Goal: Task Accomplishment & Management: Complete application form

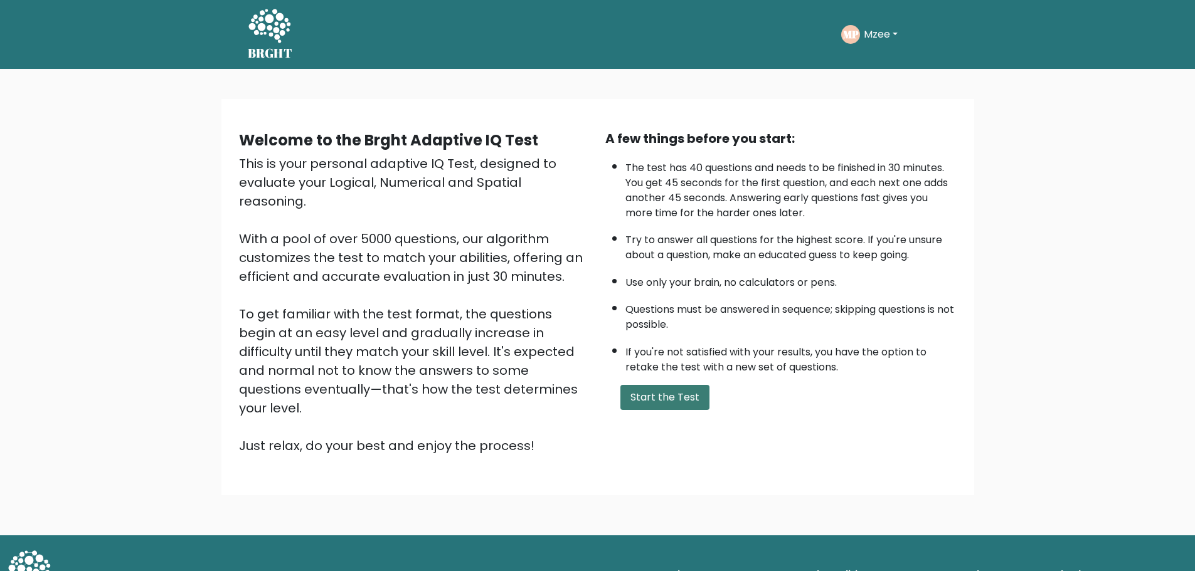
click at [682, 400] on button "Start the Test" at bounding box center [664, 397] width 89 height 25
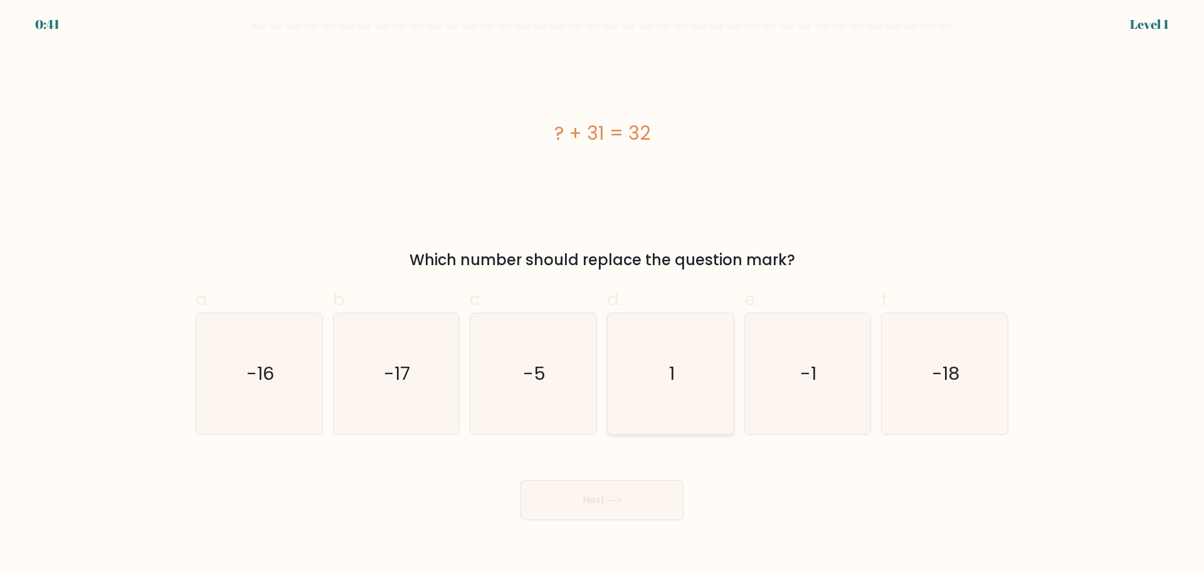
click at [674, 371] on text "1" at bounding box center [672, 373] width 6 height 25
click at [603, 294] on input "d. 1" at bounding box center [602, 290] width 1 height 8
radio input "true"
click at [641, 498] on button "Next" at bounding box center [602, 501] width 163 height 40
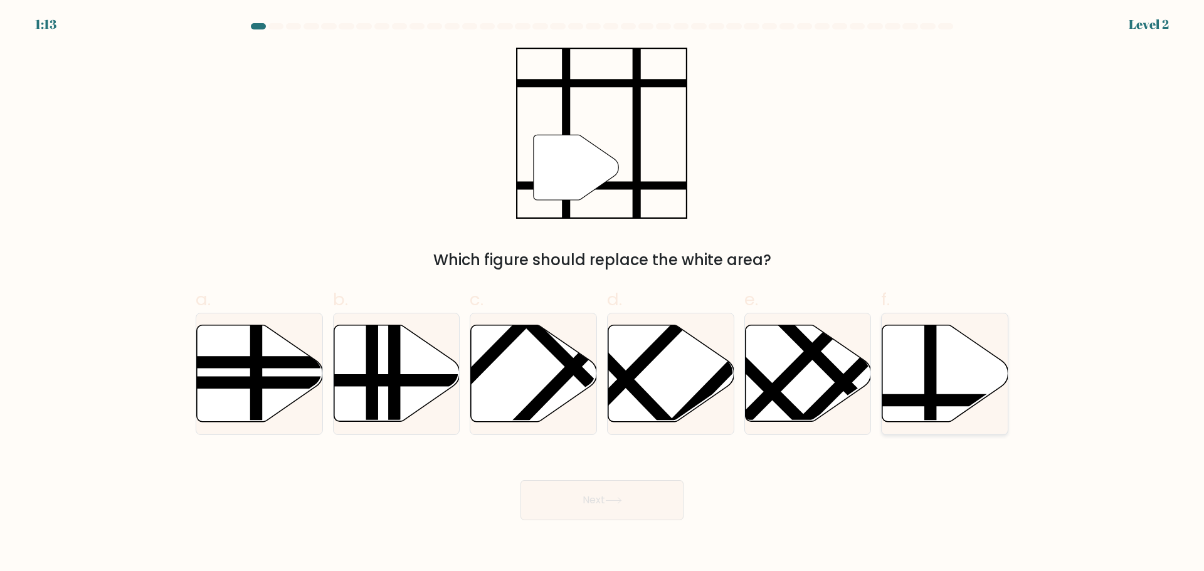
click at [931, 366] on line at bounding box center [931, 323] width 0 height 254
click at [603, 294] on input "f." at bounding box center [602, 290] width 1 height 8
radio input "true"
click at [639, 490] on button "Next" at bounding box center [602, 501] width 163 height 40
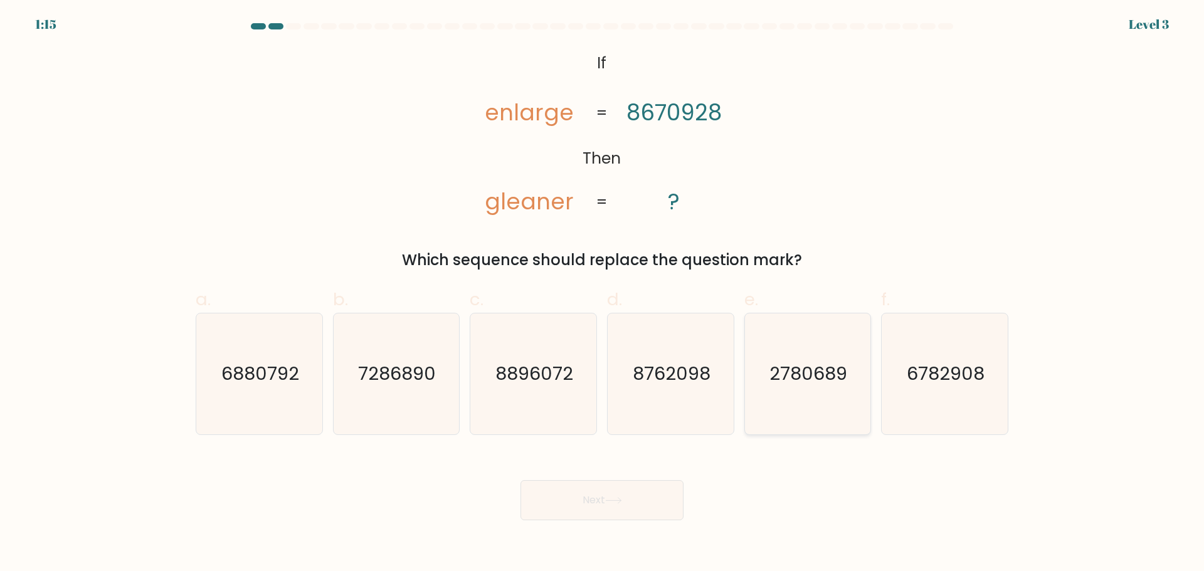
click at [802, 378] on text "2780689" at bounding box center [809, 373] width 78 height 25
click at [603, 294] on input "e. 2780689" at bounding box center [602, 290] width 1 height 8
radio input "true"
click at [661, 497] on button "Next" at bounding box center [602, 501] width 163 height 40
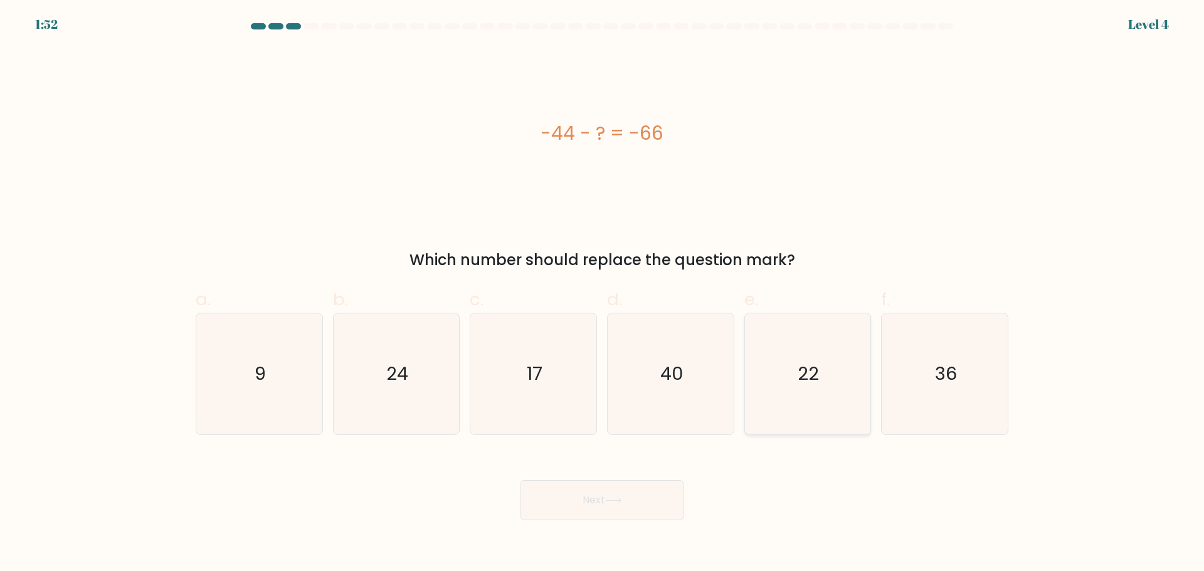
click at [787, 379] on icon "22" at bounding box center [807, 374] width 121 height 121
click at [603, 294] on input "e. 22" at bounding box center [602, 290] width 1 height 8
radio input "true"
click at [661, 492] on button "Next" at bounding box center [602, 501] width 163 height 40
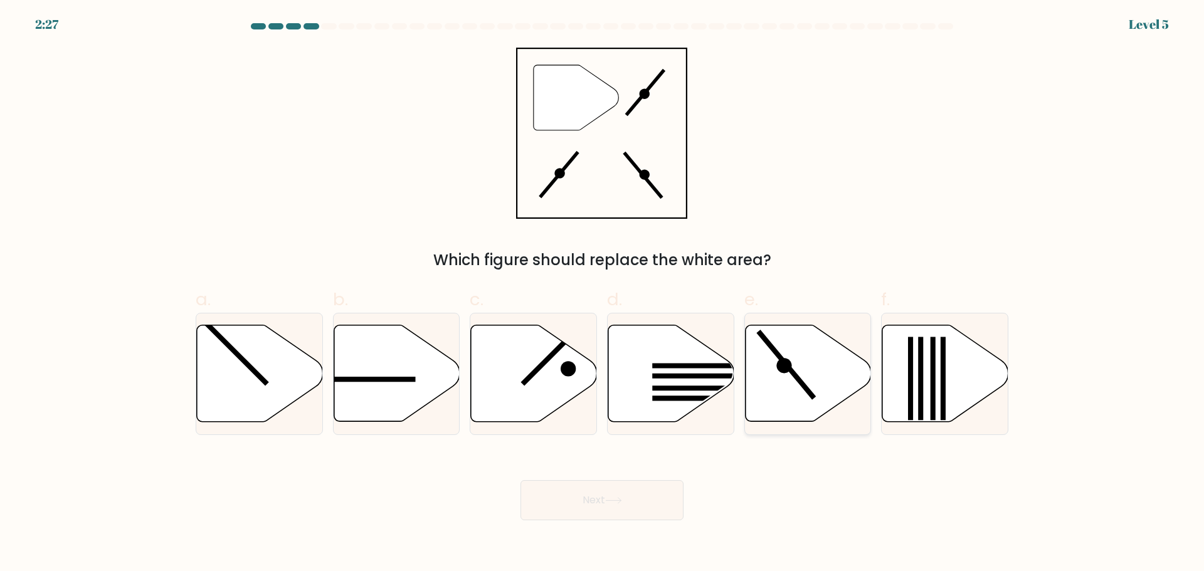
click at [807, 381] on icon at bounding box center [808, 373] width 126 height 97
click at [603, 294] on input "e." at bounding box center [602, 290] width 1 height 8
radio input "true"
click at [645, 501] on button "Next" at bounding box center [602, 501] width 163 height 40
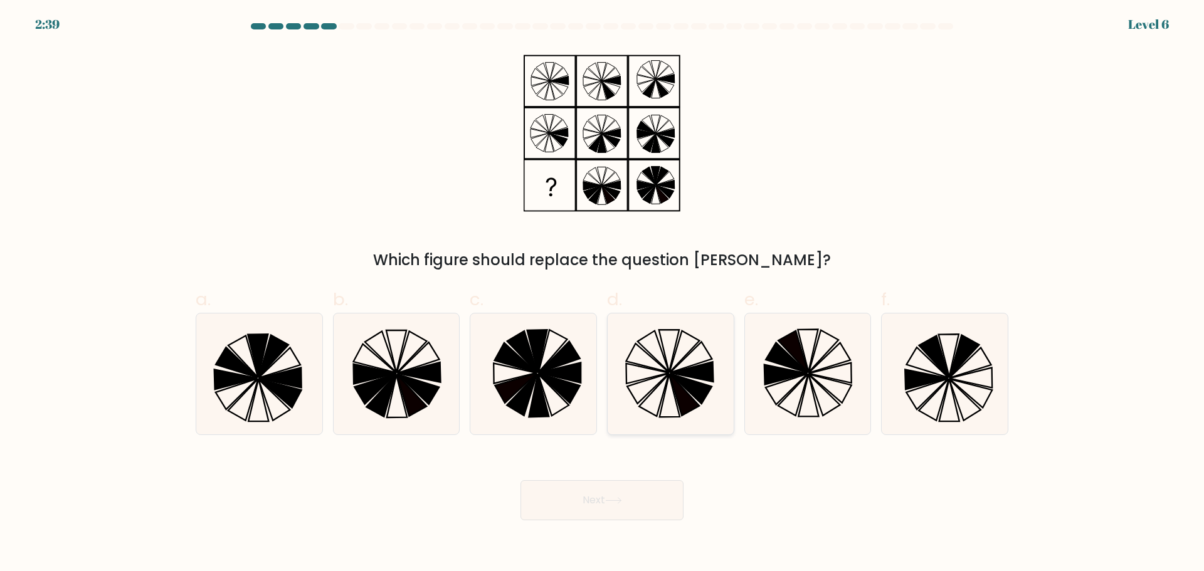
click at [686, 376] on icon at bounding box center [692, 372] width 43 height 20
click at [603, 294] on input "d." at bounding box center [602, 290] width 1 height 8
radio input "true"
click at [637, 501] on button "Next" at bounding box center [602, 501] width 163 height 40
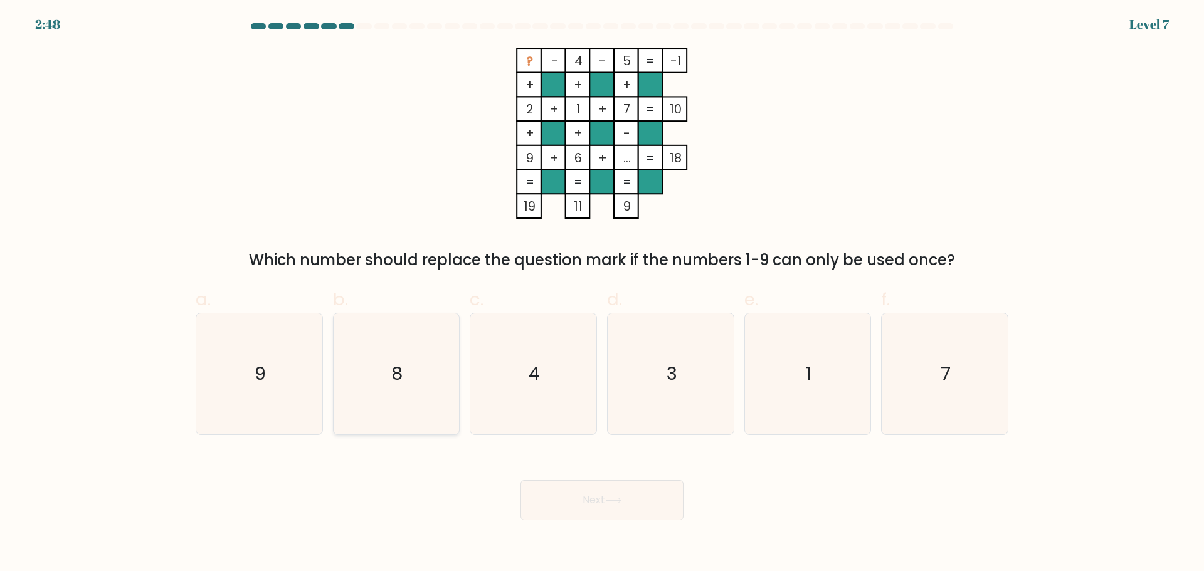
click at [422, 346] on icon "8" at bounding box center [396, 374] width 121 height 121
click at [602, 294] on input "b. 8" at bounding box center [602, 290] width 1 height 8
radio input "true"
click at [557, 500] on button "Next" at bounding box center [602, 501] width 163 height 40
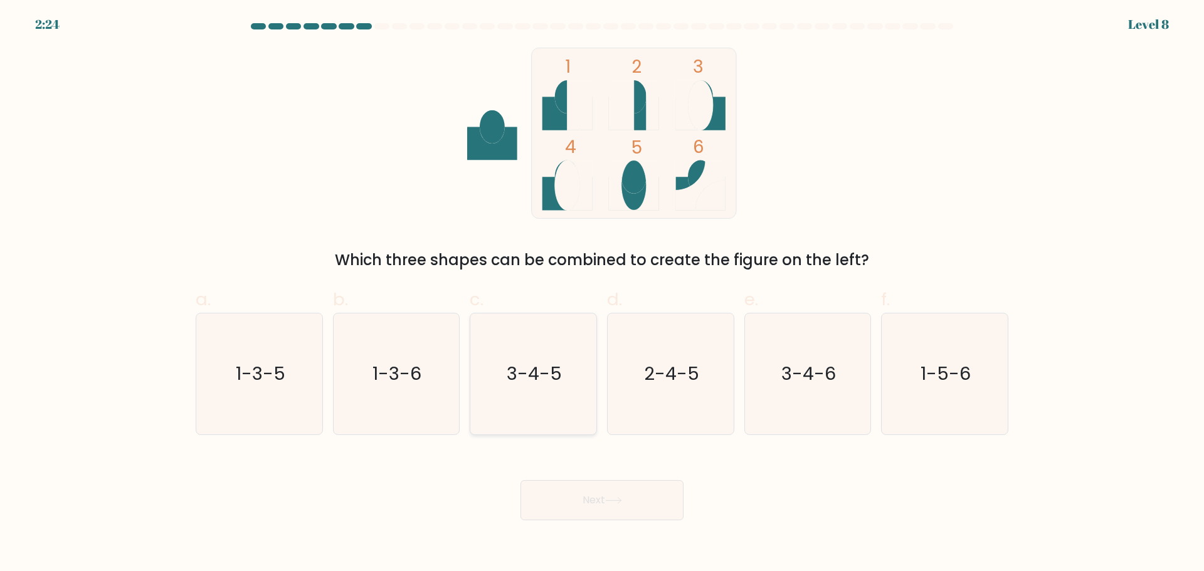
click at [534, 388] on icon "3-4-5" at bounding box center [533, 374] width 121 height 121
click at [602, 294] on input "c. 3-4-5" at bounding box center [602, 290] width 1 height 8
radio input "true"
click at [576, 489] on button "Next" at bounding box center [602, 501] width 163 height 40
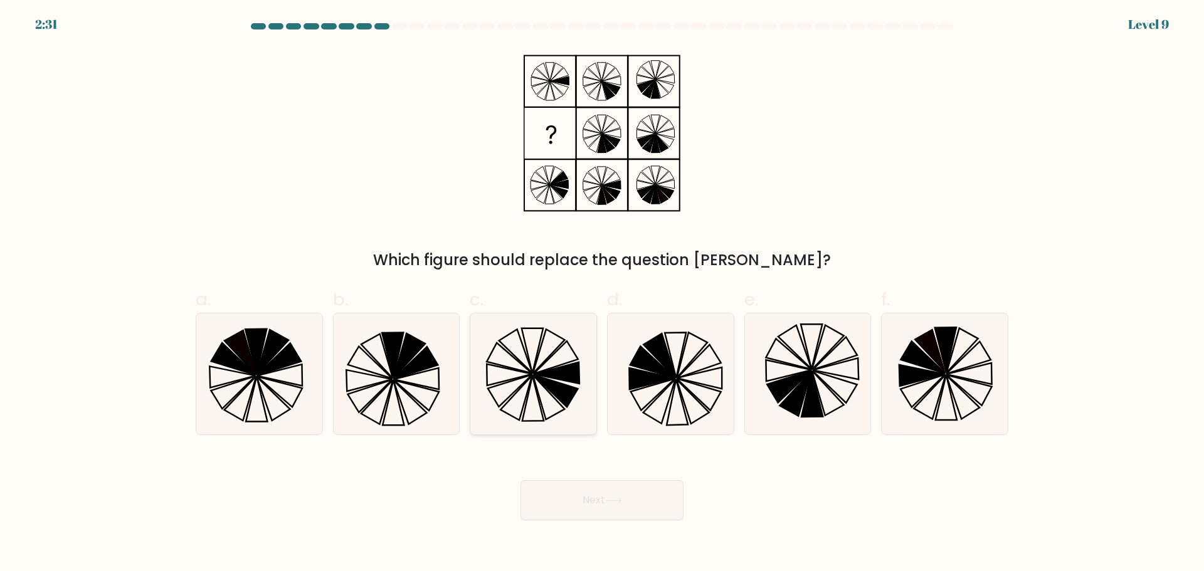
click at [559, 378] on icon at bounding box center [557, 373] width 46 height 21
click at [602, 294] on input "c." at bounding box center [602, 290] width 1 height 8
radio input "true"
click at [586, 508] on button "Next" at bounding box center [602, 501] width 163 height 40
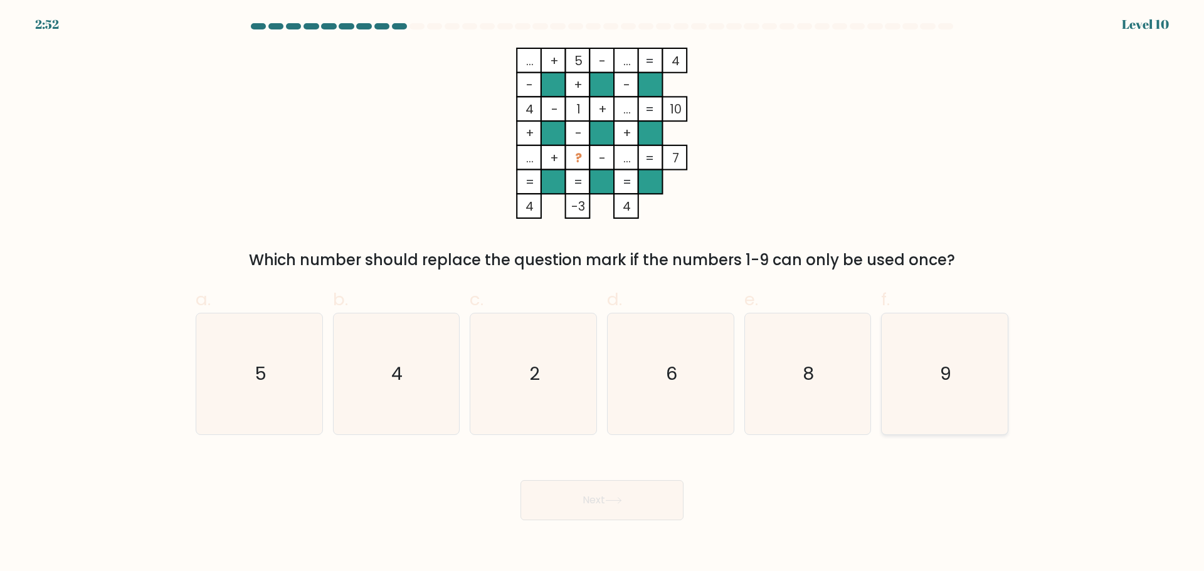
click at [912, 368] on icon "9" at bounding box center [945, 374] width 121 height 121
click at [603, 294] on input "f. 9" at bounding box center [602, 290] width 1 height 8
radio input "true"
click at [613, 498] on icon at bounding box center [613, 500] width 17 height 7
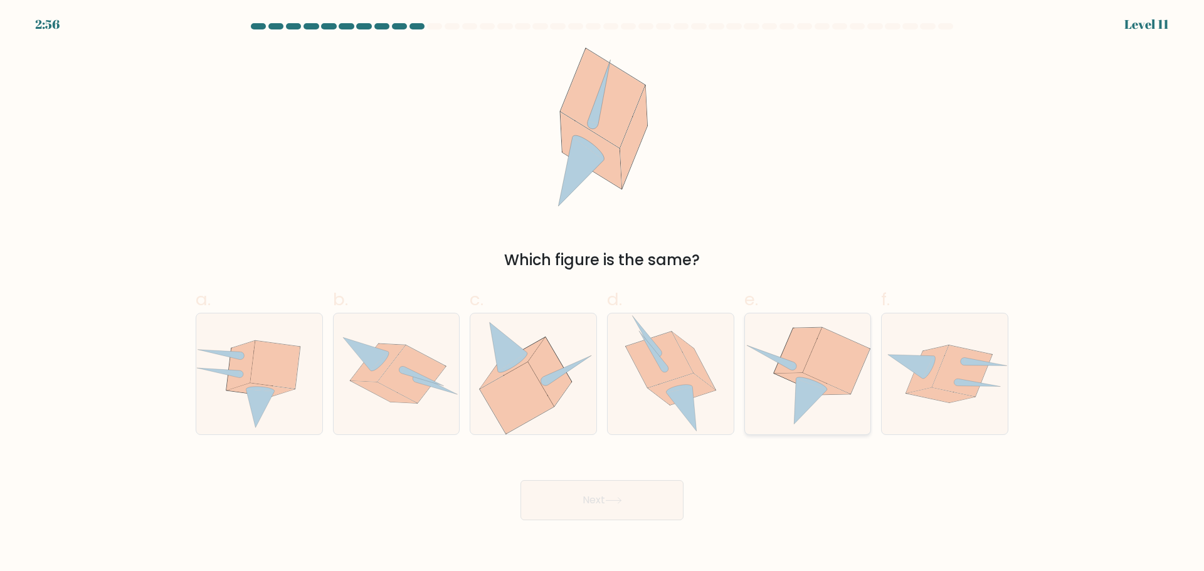
click at [827, 375] on icon at bounding box center [836, 361] width 67 height 66
click at [603, 294] on input "e." at bounding box center [602, 290] width 1 height 8
radio input "true"
click at [626, 493] on button "Next" at bounding box center [602, 501] width 163 height 40
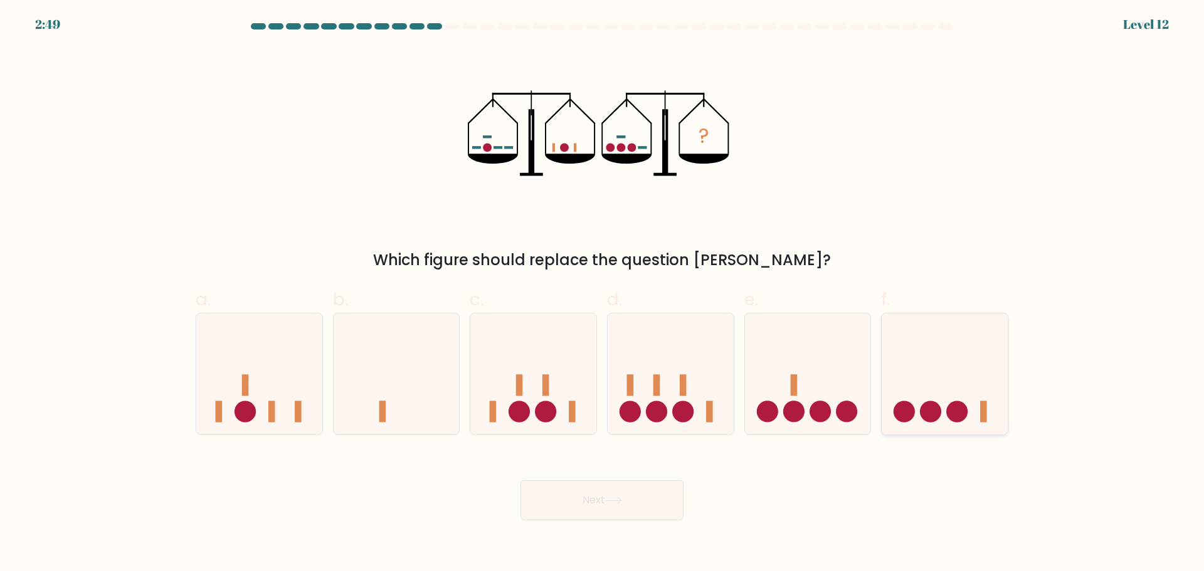
click at [959, 405] on circle at bounding box center [957, 411] width 21 height 21
click at [603, 294] on input "f." at bounding box center [602, 290] width 1 height 8
radio input "true"
click at [631, 503] on button "Next" at bounding box center [602, 501] width 163 height 40
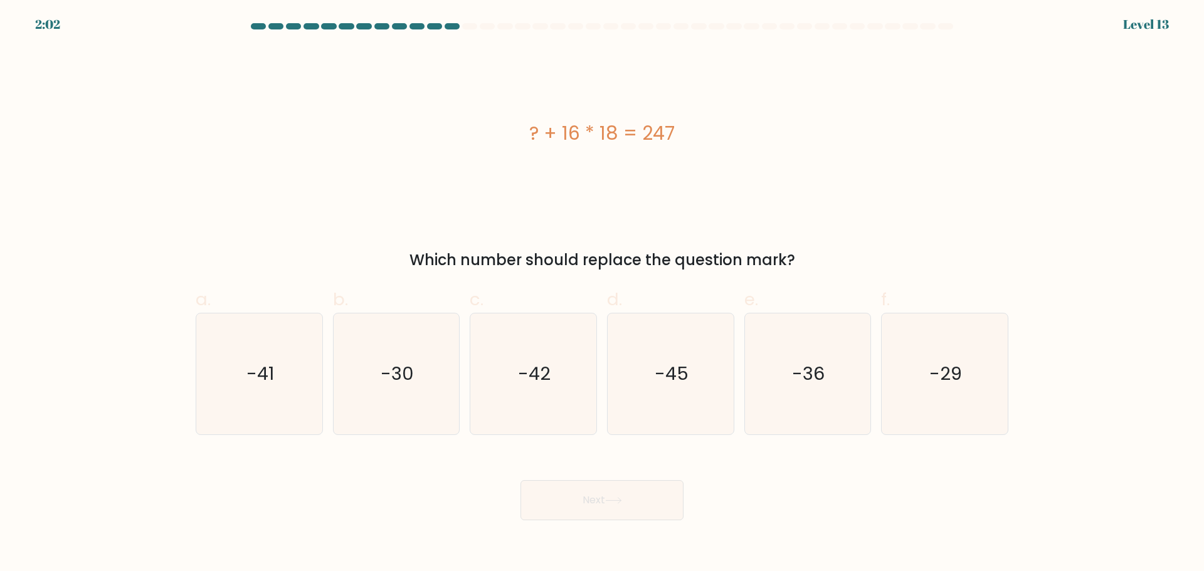
click at [285, 311] on label "a. -41" at bounding box center [259, 361] width 127 height 148
click at [602, 294] on input "a. -41" at bounding box center [602, 290] width 1 height 8
radio input "true"
click at [581, 494] on button "Next" at bounding box center [602, 501] width 163 height 40
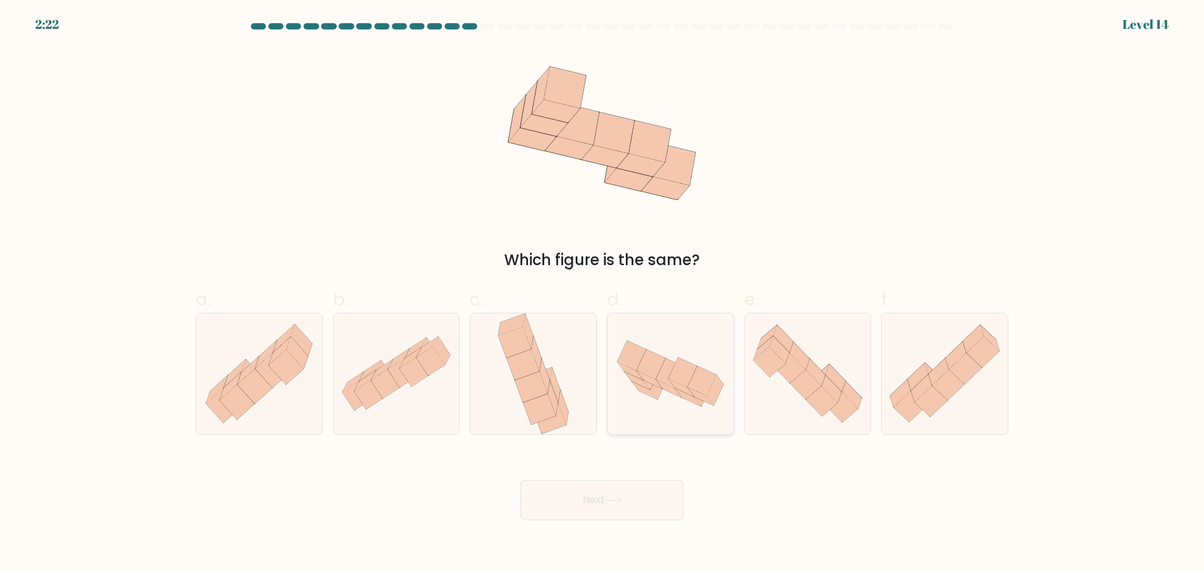
click at [656, 378] on icon at bounding box center [651, 364] width 29 height 29
click at [603, 294] on input "d." at bounding box center [602, 290] width 1 height 8
radio input "true"
click at [655, 495] on button "Next" at bounding box center [602, 501] width 163 height 40
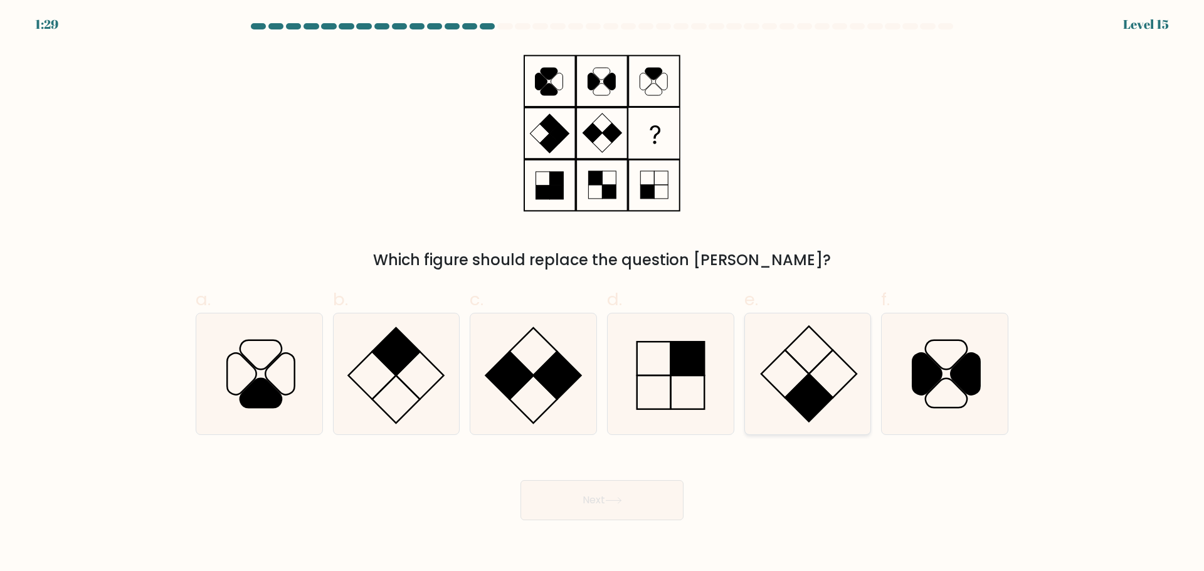
click at [832, 367] on icon at bounding box center [807, 374] width 121 height 121
click at [603, 294] on input "e." at bounding box center [602, 290] width 1 height 8
radio input "true"
click at [596, 514] on button "Next" at bounding box center [602, 501] width 163 height 40
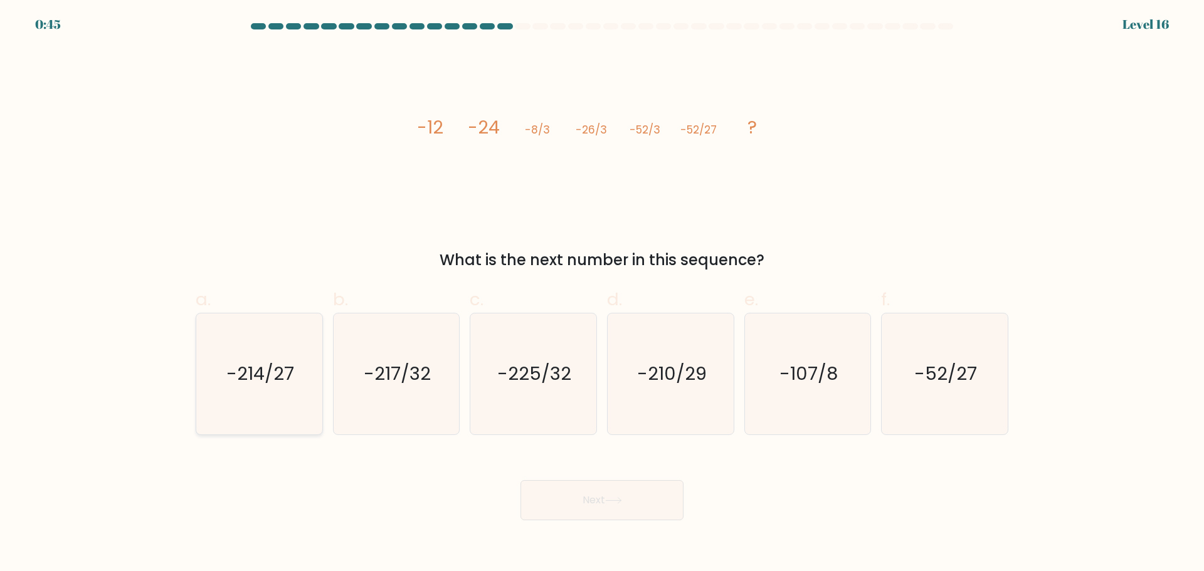
click at [277, 372] on text "-214/27" at bounding box center [260, 373] width 68 height 25
click at [602, 294] on input "a. -214/27" at bounding box center [602, 290] width 1 height 8
radio input "true"
click at [593, 507] on button "Next" at bounding box center [602, 501] width 163 height 40
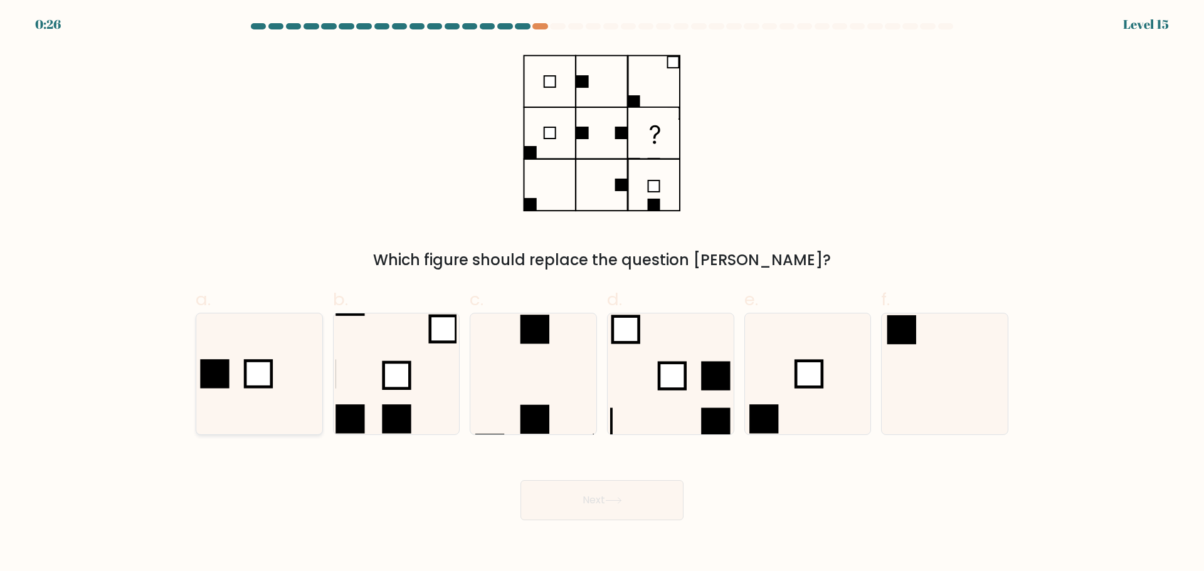
click at [279, 361] on icon at bounding box center [259, 374] width 121 height 121
click at [602, 294] on input "a." at bounding box center [602, 290] width 1 height 8
radio input "true"
click at [606, 501] on button "Next" at bounding box center [602, 501] width 163 height 40
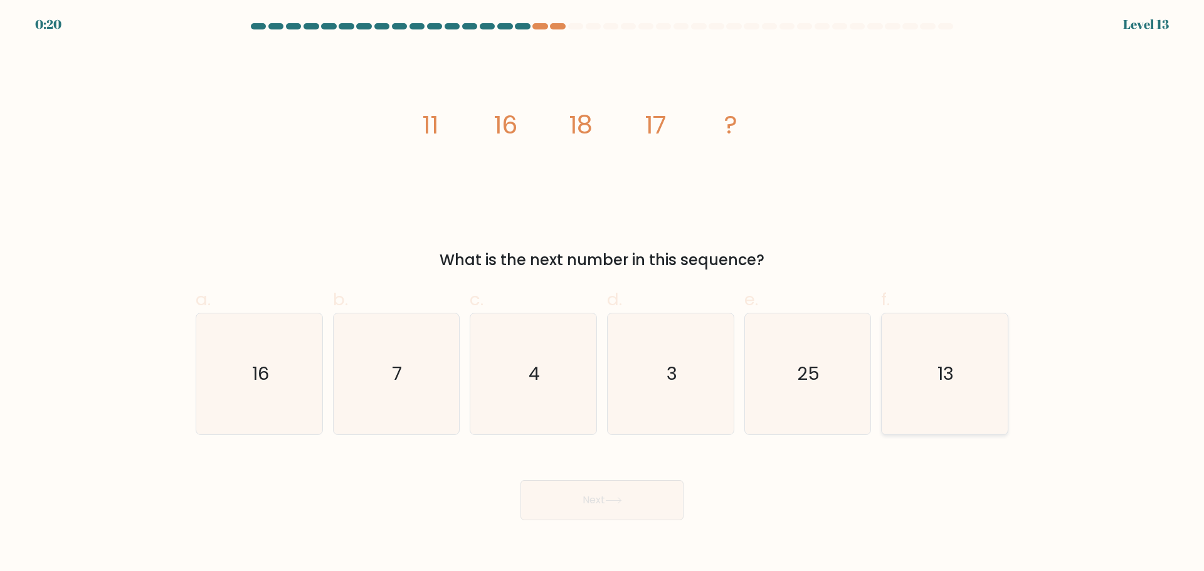
click at [950, 371] on text "13" at bounding box center [946, 373] width 16 height 25
click at [603, 294] on input "f. 13" at bounding box center [602, 290] width 1 height 8
radio input "true"
click at [664, 492] on button "Next" at bounding box center [602, 501] width 163 height 40
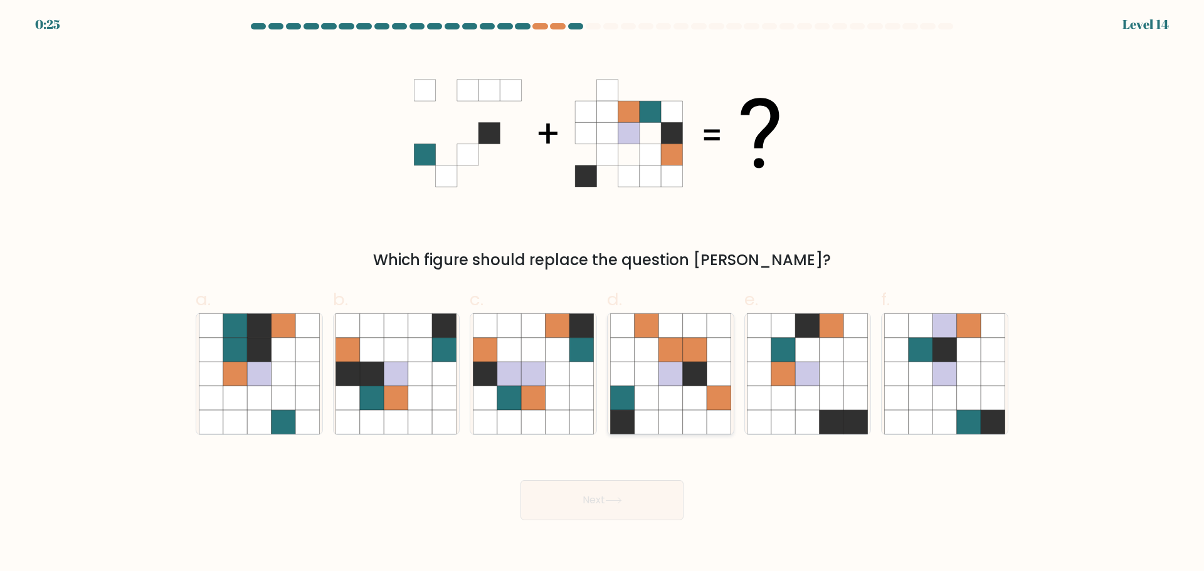
click at [677, 401] on icon at bounding box center [671, 398] width 24 height 24
click at [603, 294] on input "d." at bounding box center [602, 290] width 1 height 8
radio input "true"
click at [636, 491] on button "Next" at bounding box center [602, 501] width 163 height 40
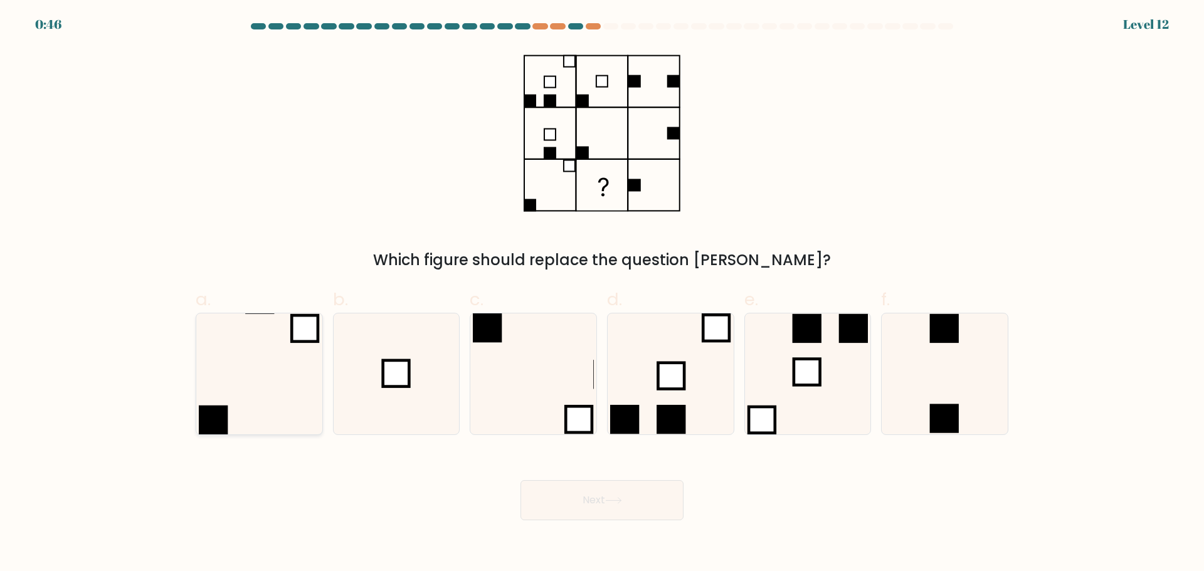
click at [260, 365] on icon at bounding box center [259, 374] width 121 height 121
click at [602, 294] on input "a." at bounding box center [602, 290] width 1 height 8
radio input "true"
click at [536, 364] on icon at bounding box center [533, 374] width 121 height 121
click at [602, 294] on input "c." at bounding box center [602, 290] width 1 height 8
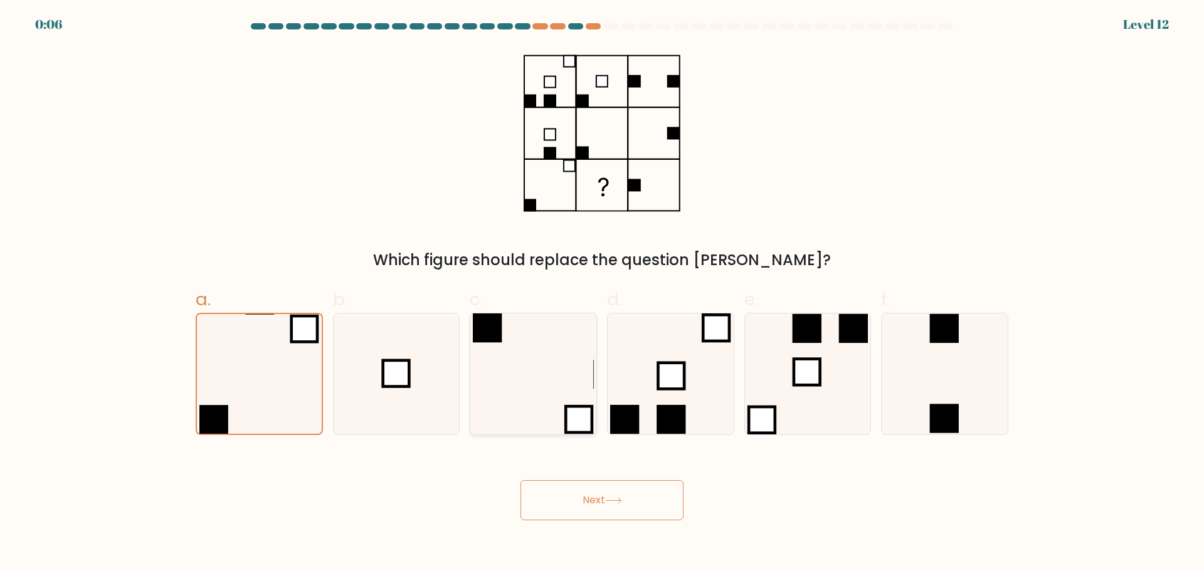
radio input "true"
click at [618, 504] on icon at bounding box center [613, 500] width 17 height 7
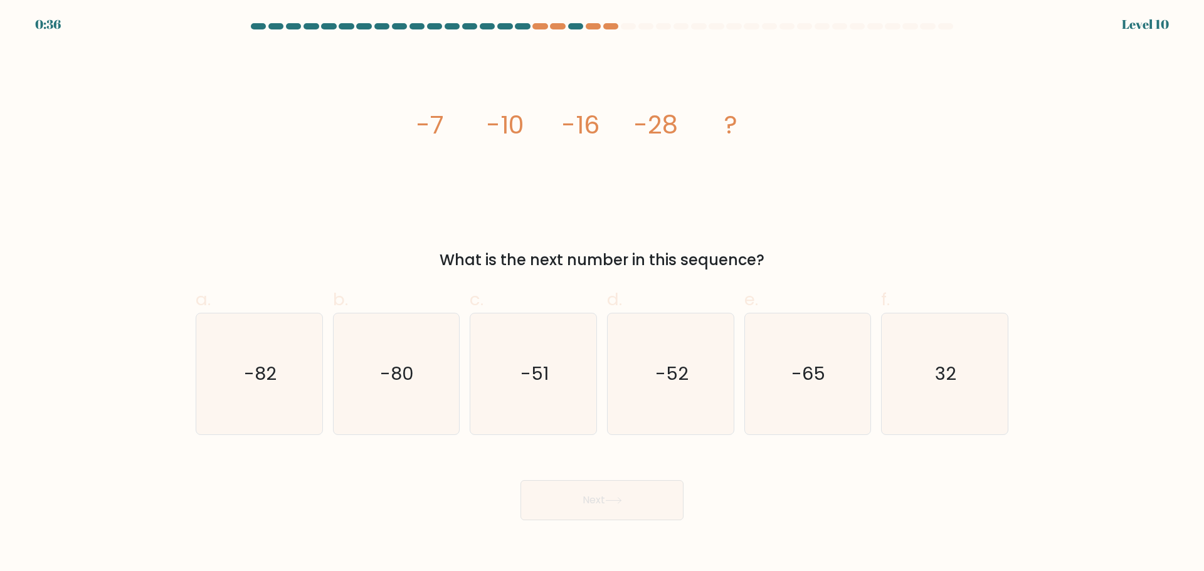
drag, startPoint x: 264, startPoint y: 124, endPoint x: 318, endPoint y: 91, distance: 63.4
click at [270, 123] on div "image/svg+xml -7 -10 -16 -28 ? What is the next number in this sequence?" at bounding box center [602, 160] width 828 height 224
click at [647, 370] on icon "-52" at bounding box center [670, 374] width 121 height 121
click at [603, 294] on input "d. -52" at bounding box center [602, 290] width 1 height 8
radio input "true"
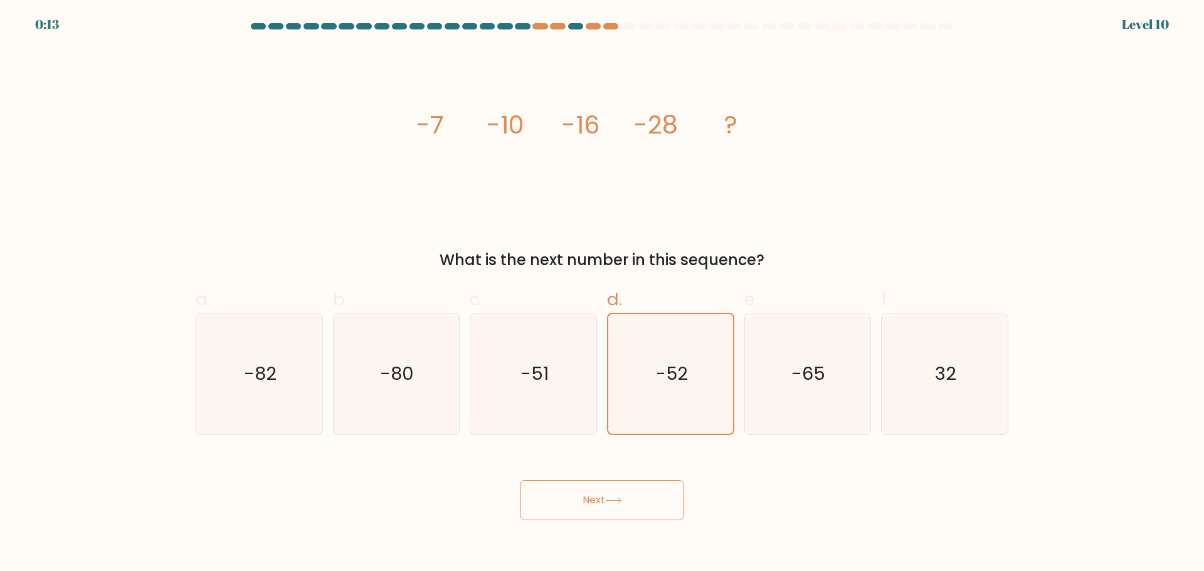
click at [634, 503] on button "Next" at bounding box center [602, 501] width 163 height 40
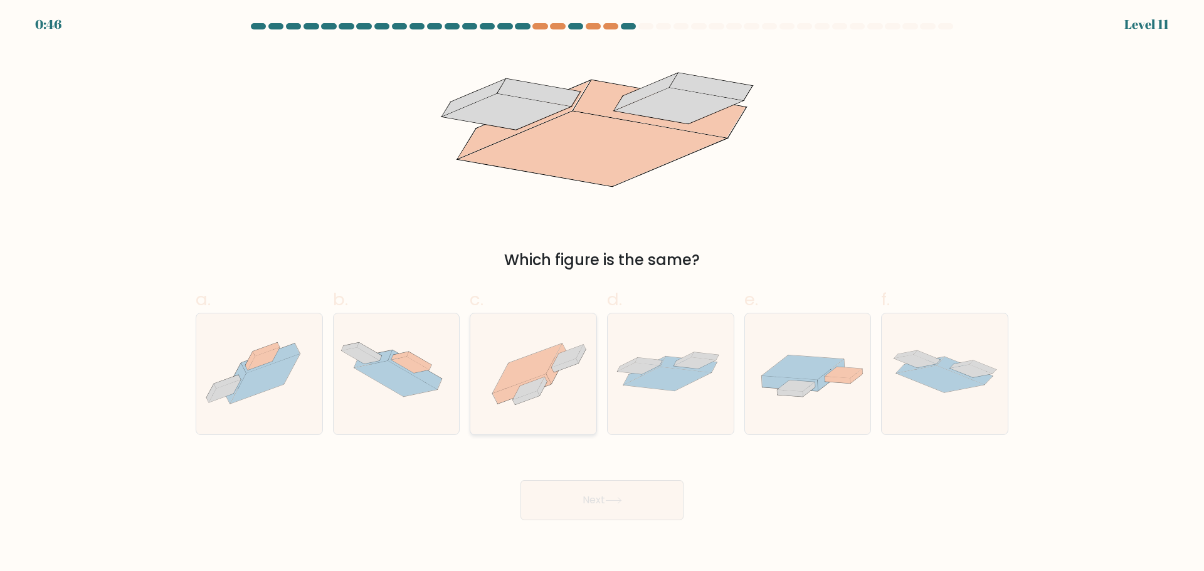
click at [539, 377] on icon at bounding box center [527, 369] width 70 height 50
click at [602, 294] on input "c." at bounding box center [602, 290] width 1 height 8
radio input "true"
click at [566, 490] on button "Next" at bounding box center [602, 501] width 163 height 40
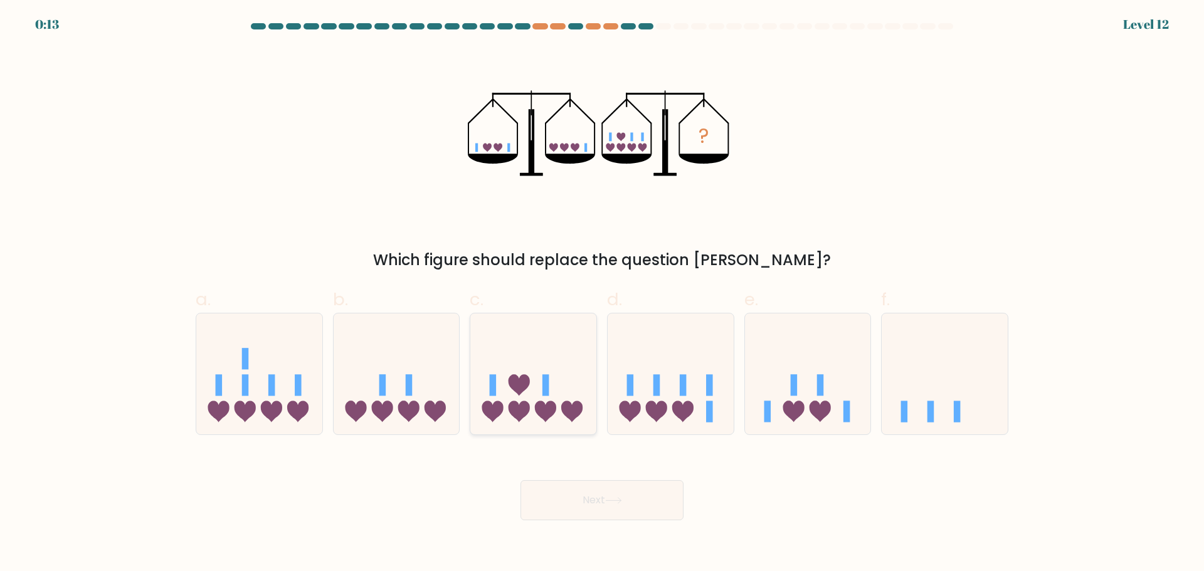
click at [518, 385] on icon at bounding box center [519, 385] width 21 height 21
click at [602, 294] on input "c." at bounding box center [602, 290] width 1 height 8
radio input "true"
click at [622, 507] on button "Next" at bounding box center [602, 501] width 163 height 40
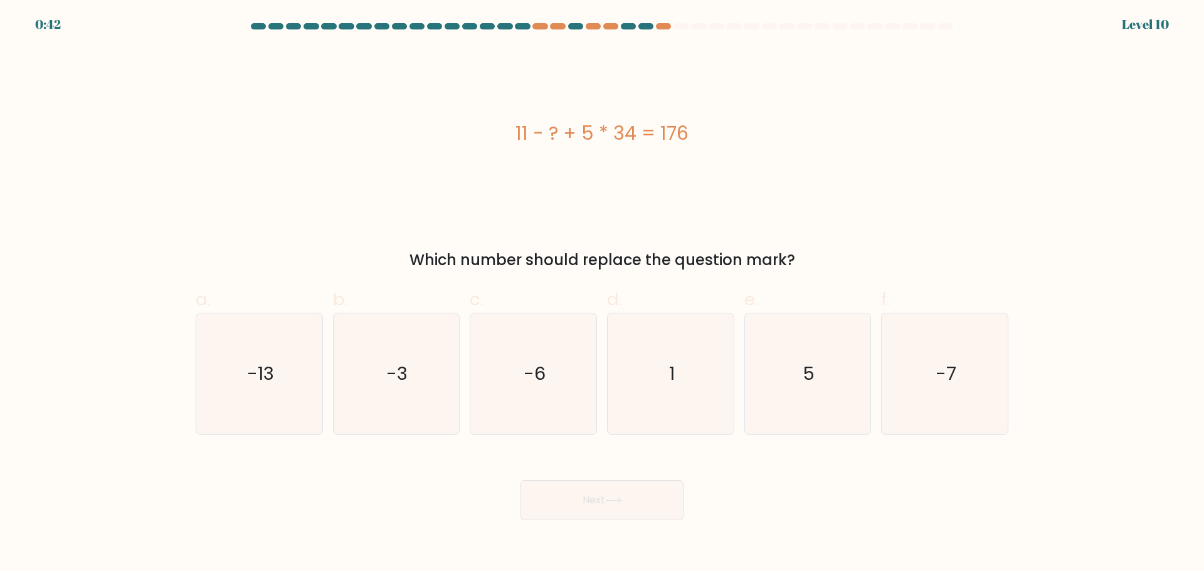
click at [1191, 137] on form "a. 1" at bounding box center [602, 271] width 1204 height 497
click at [792, 370] on icon "5" at bounding box center [807, 374] width 121 height 121
click at [603, 294] on input "e. 5" at bounding box center [602, 290] width 1 height 8
radio input "true"
click at [598, 514] on button "Next" at bounding box center [602, 501] width 163 height 40
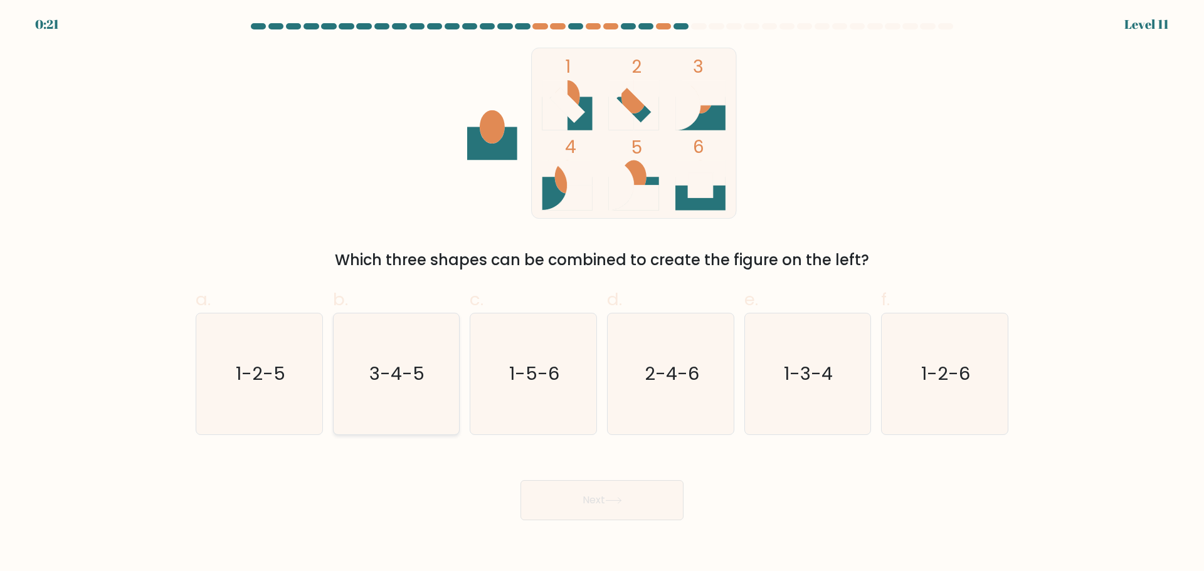
click at [408, 395] on icon "3-4-5" at bounding box center [396, 374] width 121 height 121
click at [602, 294] on input "b. 3-4-5" at bounding box center [602, 290] width 1 height 8
radio input "true"
click at [649, 499] on button "Next" at bounding box center [602, 501] width 163 height 40
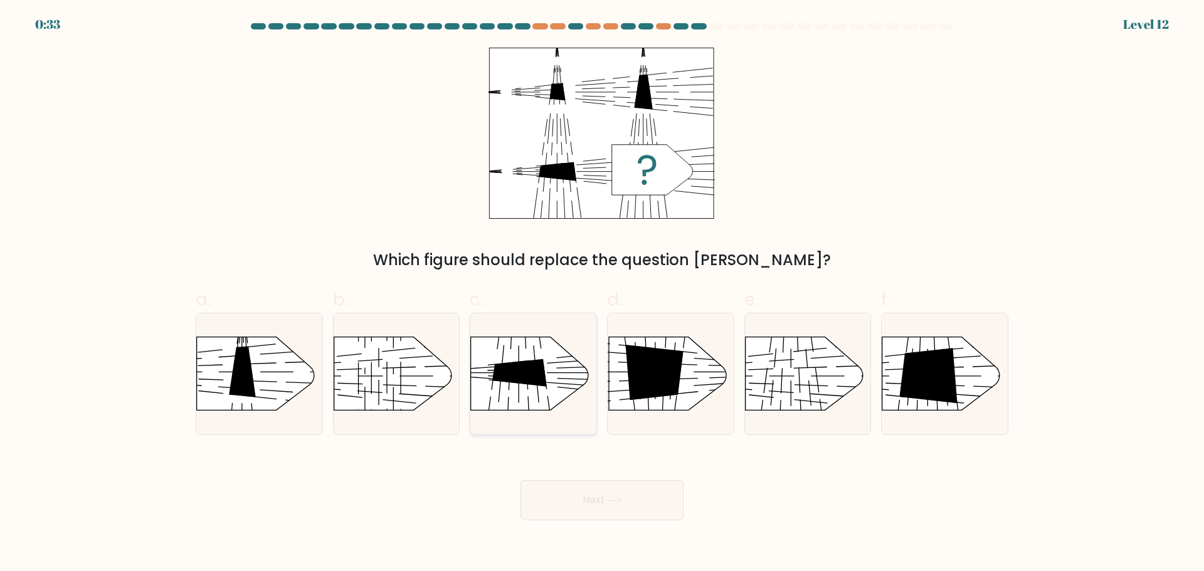
click at [528, 377] on icon at bounding box center [519, 373] width 55 height 28
click at [602, 294] on input "c." at bounding box center [602, 290] width 1 height 8
radio input "true"
click at [621, 502] on icon at bounding box center [613, 500] width 17 height 7
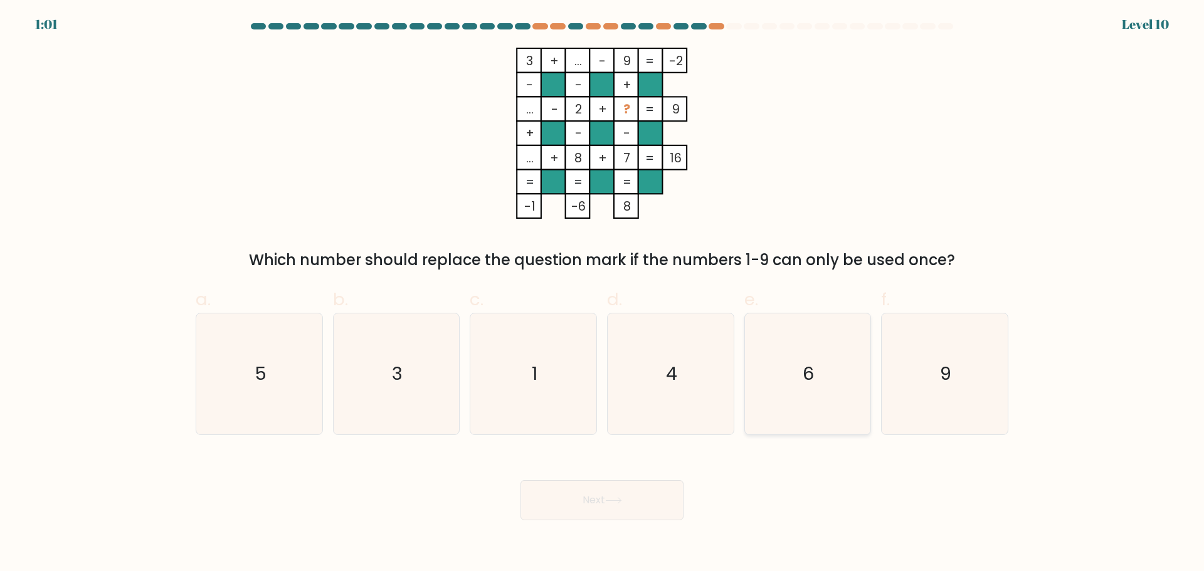
click at [798, 331] on icon "6" at bounding box center [807, 374] width 121 height 121
click at [603, 294] on input "e. 6" at bounding box center [602, 290] width 1 height 8
radio input "true"
click at [619, 508] on button "Next" at bounding box center [602, 501] width 163 height 40
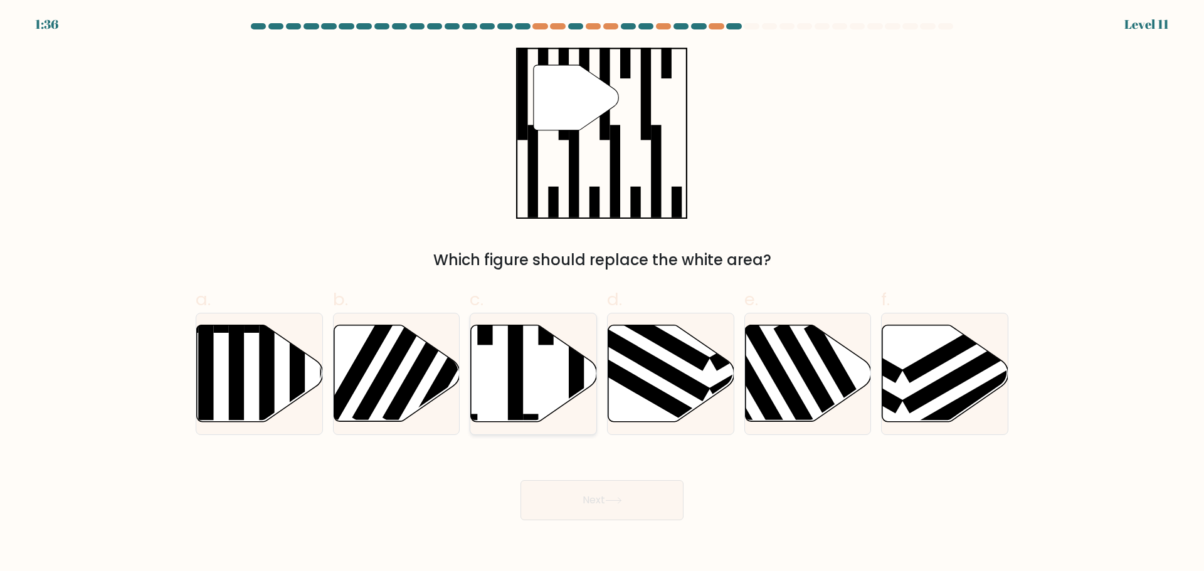
click at [541, 396] on icon at bounding box center [534, 373] width 126 height 97
click at [602, 294] on input "c." at bounding box center [602, 290] width 1 height 8
radio input "true"
click at [614, 493] on button "Next" at bounding box center [602, 501] width 163 height 40
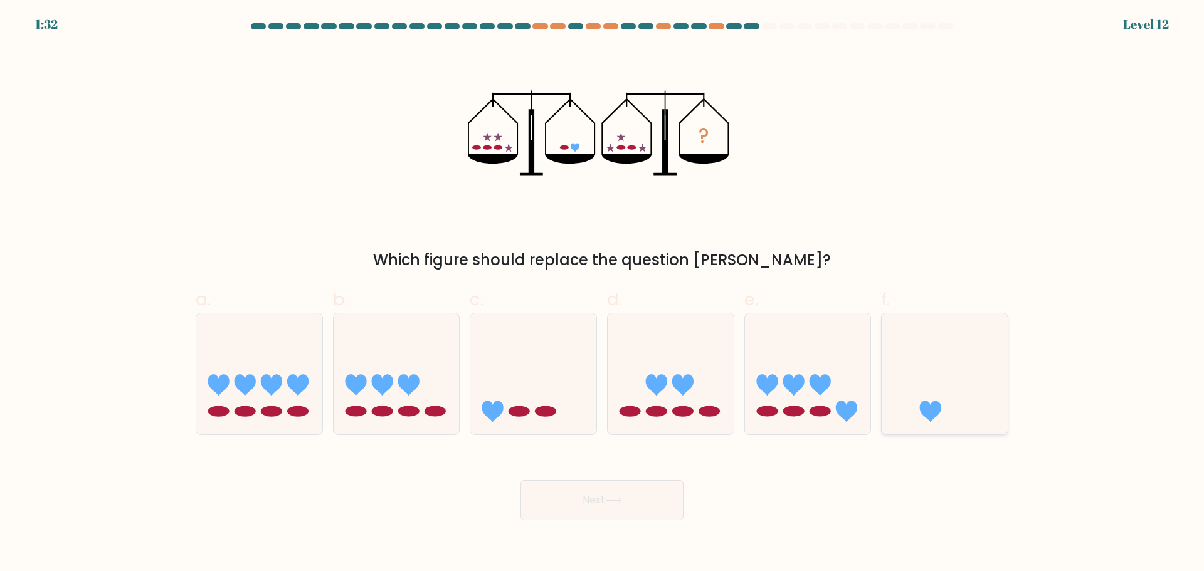
click at [973, 349] on icon at bounding box center [945, 374] width 126 height 104
click at [603, 294] on input "f." at bounding box center [602, 290] width 1 height 8
radio input "true"
click at [657, 504] on button "Next" at bounding box center [602, 501] width 163 height 40
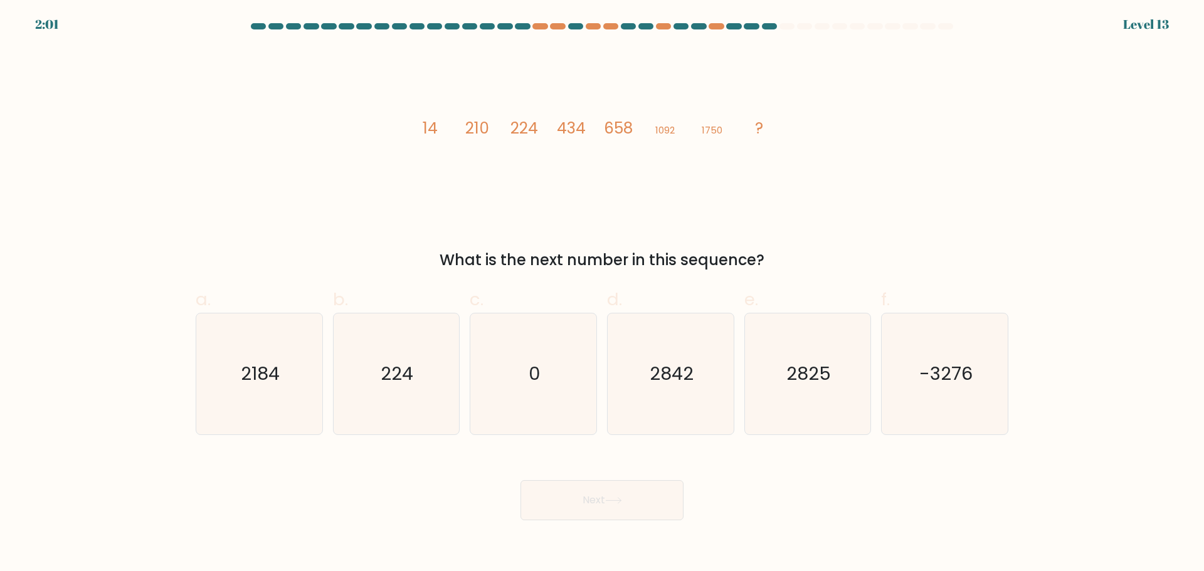
click at [1113, 98] on form at bounding box center [602, 271] width 1204 height 497
click at [719, 379] on icon "2842" at bounding box center [670, 374] width 121 height 121
click at [603, 294] on input "d. 2842" at bounding box center [602, 290] width 1 height 8
radio input "true"
click at [591, 501] on button "Next" at bounding box center [602, 501] width 163 height 40
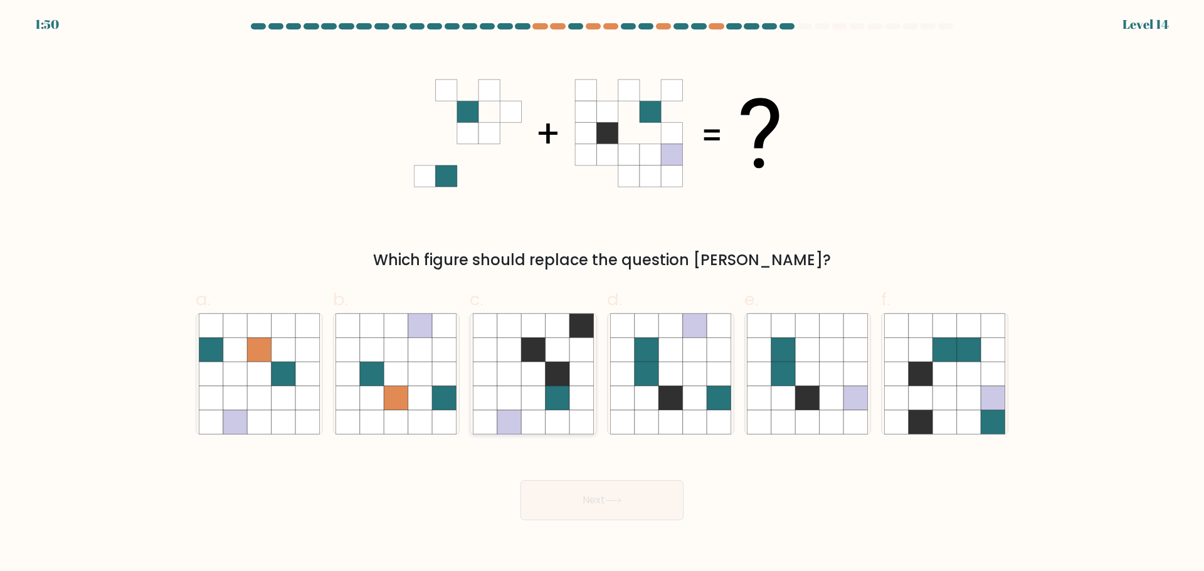
click at [563, 382] on icon at bounding box center [558, 374] width 24 height 24
click at [602, 294] on input "c." at bounding box center [602, 290] width 1 height 8
radio input "true"
click at [618, 507] on button "Next" at bounding box center [602, 501] width 163 height 40
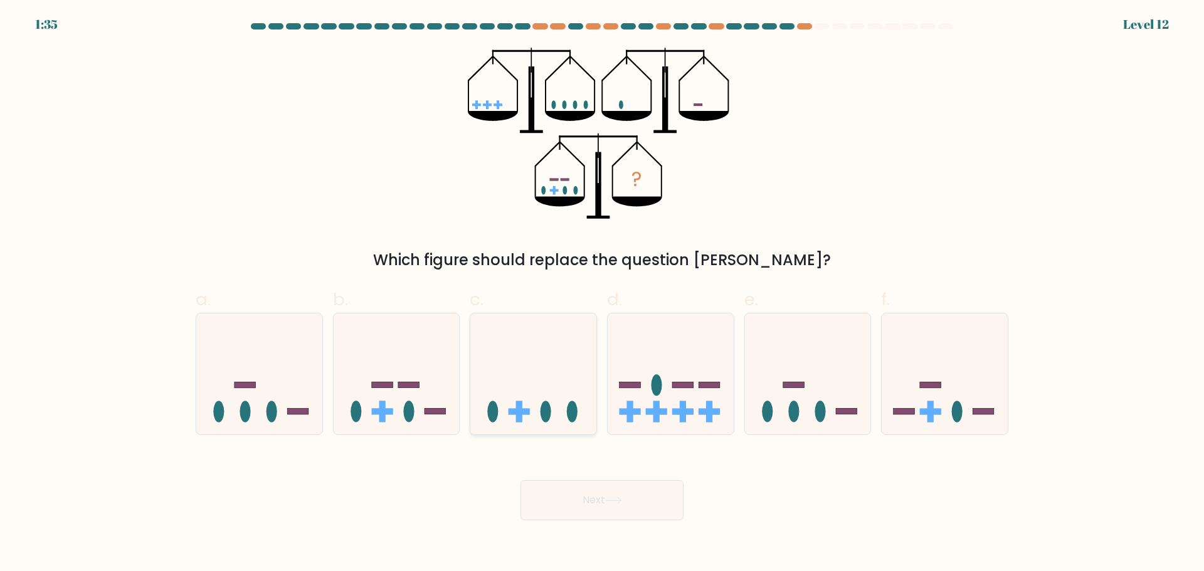
click at [520, 418] on rect at bounding box center [519, 411] width 6 height 21
click at [602, 294] on input "c." at bounding box center [602, 290] width 1 height 8
radio input "true"
click at [582, 486] on button "Next" at bounding box center [602, 501] width 163 height 40
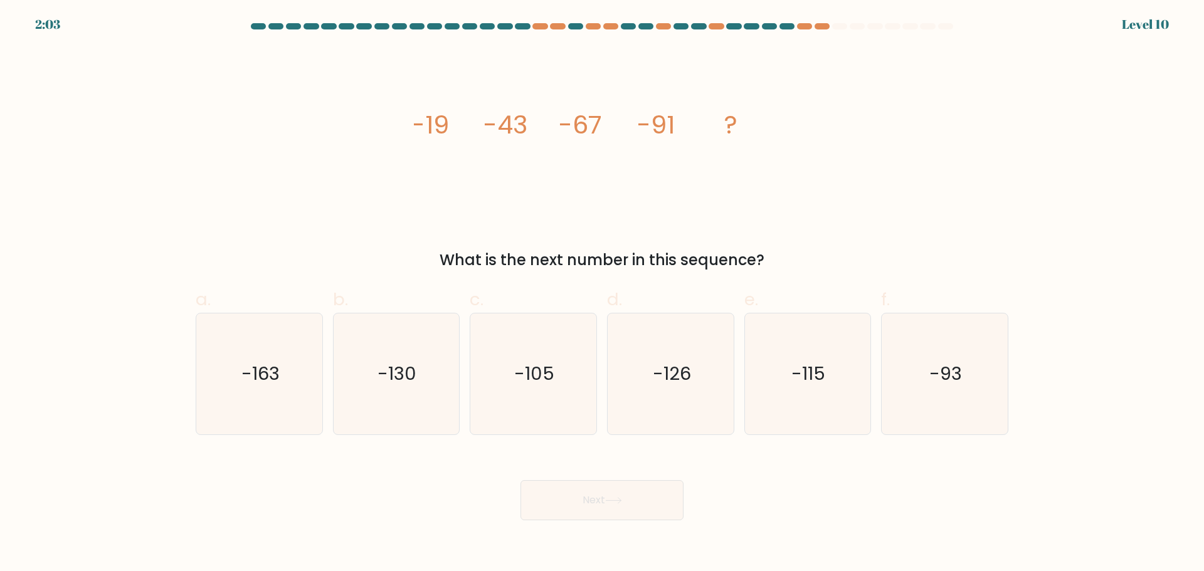
click at [933, 460] on div "Next" at bounding box center [602, 485] width 828 height 70
click at [824, 395] on icon "-115" at bounding box center [807, 374] width 121 height 121
click at [603, 294] on input "e. -115" at bounding box center [602, 290] width 1 height 8
radio input "true"
click at [615, 505] on button "Next" at bounding box center [602, 501] width 163 height 40
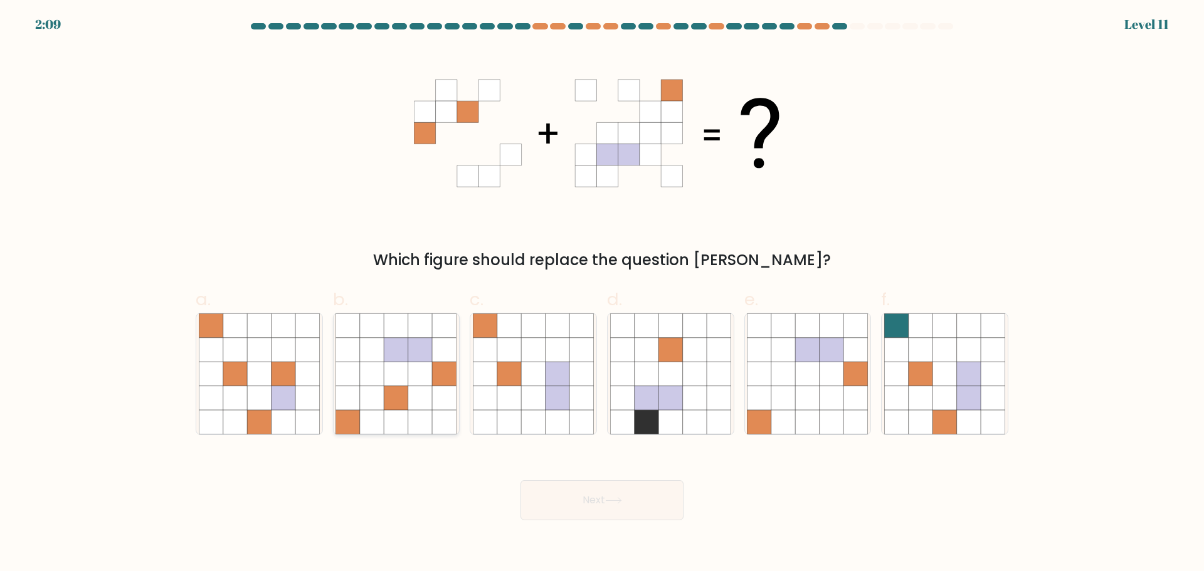
click at [416, 393] on icon at bounding box center [420, 398] width 24 height 24
click at [602, 294] on input "b." at bounding box center [602, 290] width 1 height 8
radio input "true"
click at [652, 511] on button "Next" at bounding box center [602, 501] width 163 height 40
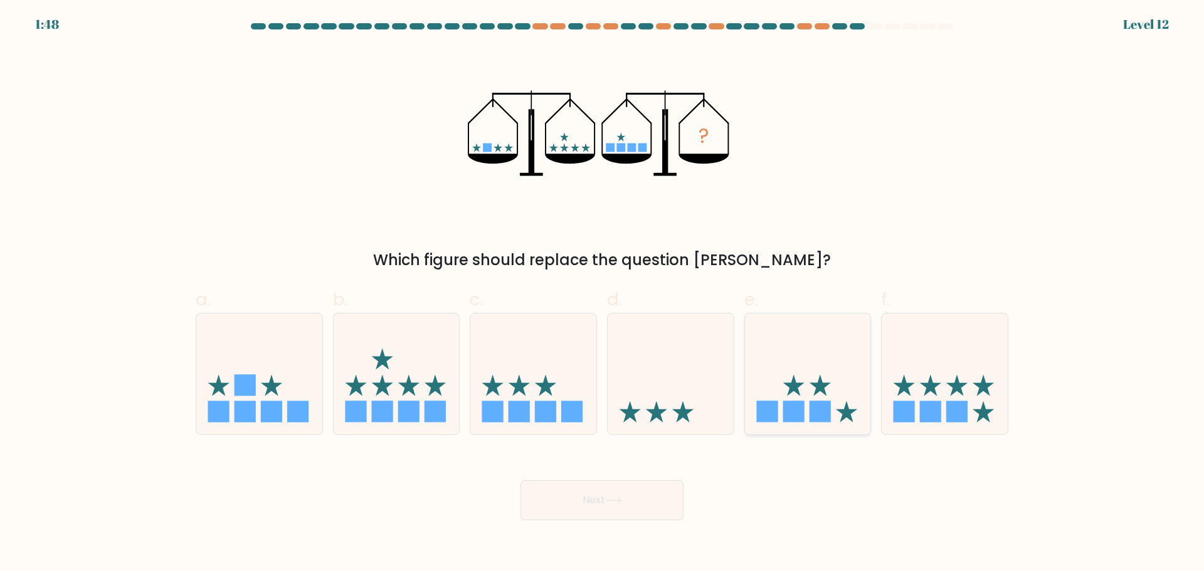
click at [841, 395] on icon at bounding box center [808, 374] width 126 height 104
click at [603, 294] on input "e." at bounding box center [602, 290] width 1 height 8
radio input "true"
click at [637, 504] on button "Next" at bounding box center [602, 501] width 163 height 40
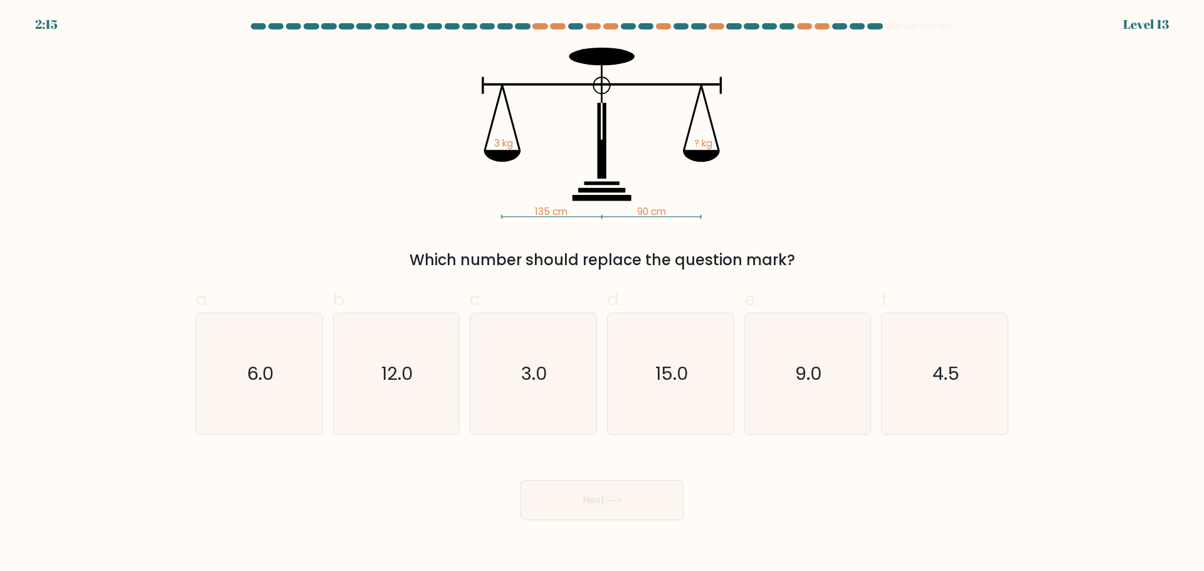
click at [1132, 204] on form at bounding box center [602, 271] width 1204 height 497
click at [914, 381] on icon "4.5" at bounding box center [945, 374] width 121 height 121
click at [603, 294] on input "f. 4.5" at bounding box center [602, 290] width 1 height 8
radio input "true"
click at [644, 492] on button "Next" at bounding box center [602, 501] width 163 height 40
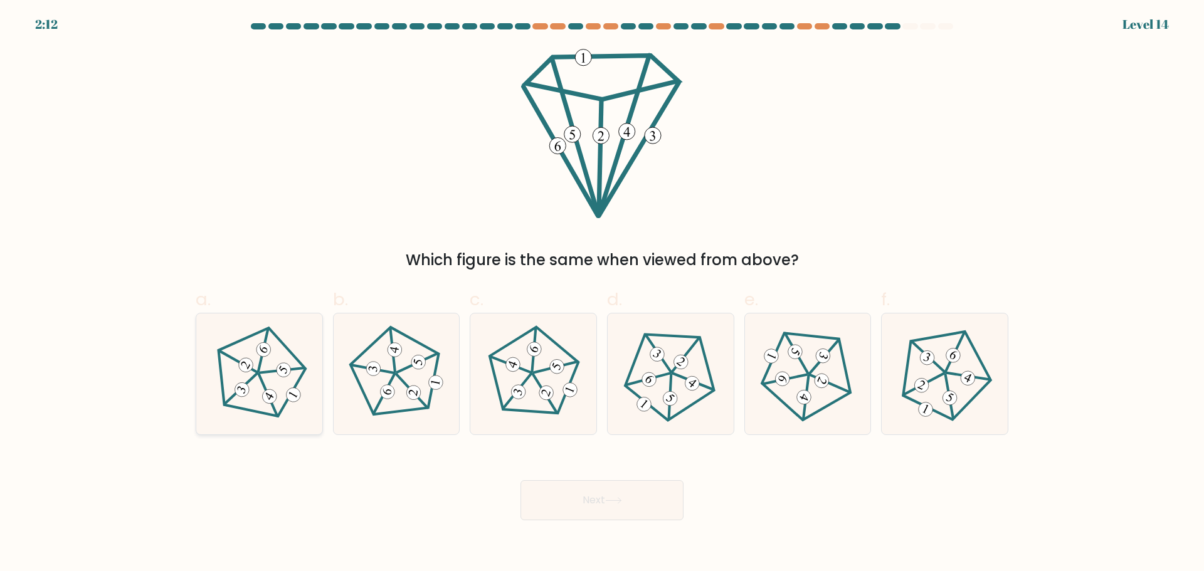
click at [254, 375] on icon at bounding box center [259, 374] width 97 height 97
click at [602, 294] on input "a." at bounding box center [602, 290] width 1 height 8
radio input "true"
click at [581, 507] on button "Next" at bounding box center [602, 501] width 163 height 40
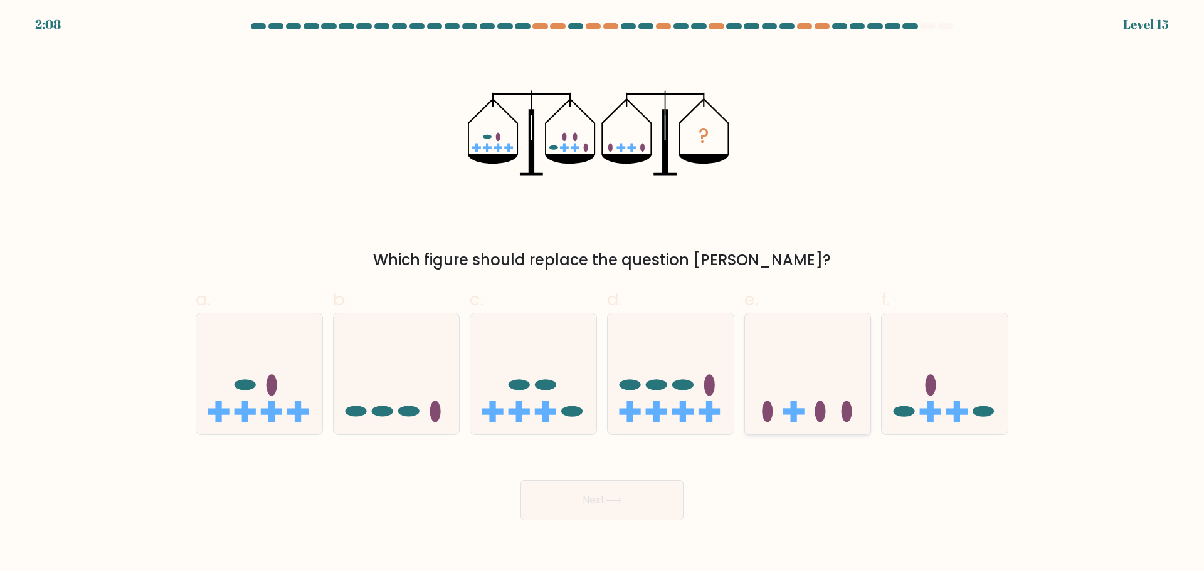
click at [790, 414] on rect at bounding box center [793, 412] width 21 height 6
click at [603, 294] on input "e." at bounding box center [602, 290] width 1 height 8
radio input "true"
click at [653, 504] on button "Next" at bounding box center [602, 501] width 163 height 40
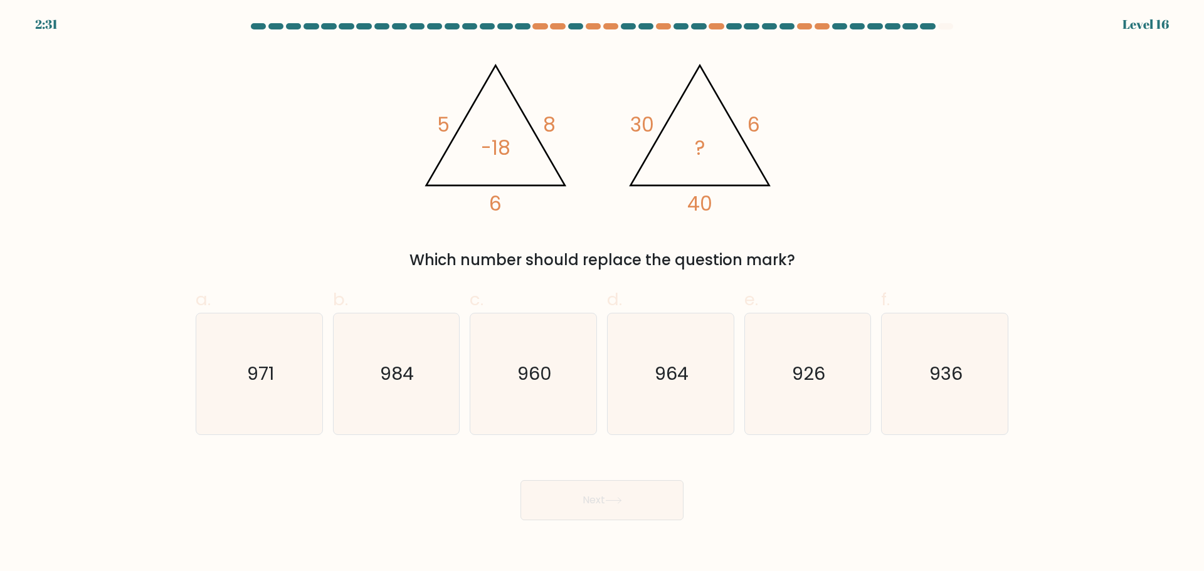
click at [1134, 199] on form at bounding box center [602, 271] width 1204 height 497
click at [563, 363] on icon "960" at bounding box center [533, 374] width 121 height 121
click at [602, 294] on input "c. 960" at bounding box center [602, 290] width 1 height 8
radio input "true"
click at [602, 499] on button "Next" at bounding box center [602, 501] width 163 height 40
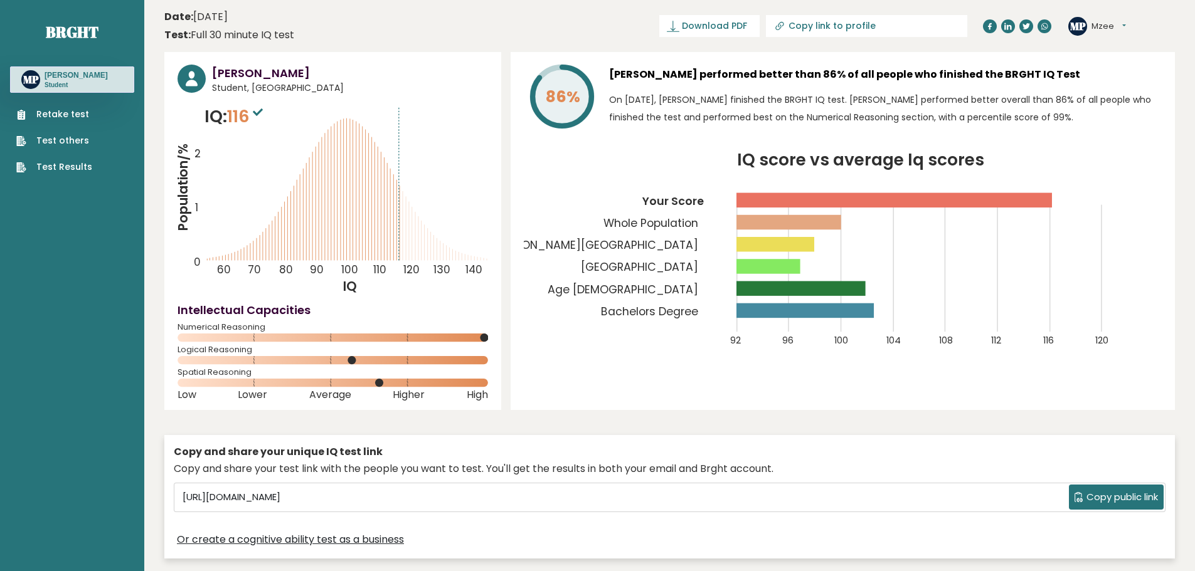
click at [1126, 24] on button "Mzee" at bounding box center [1109, 26] width 35 height 13
click at [1142, 162] on icon "IQ score vs average Iq scores 92 96 100 104 108 112 116 120 Your Score Whole Po…" at bounding box center [843, 257] width 638 height 210
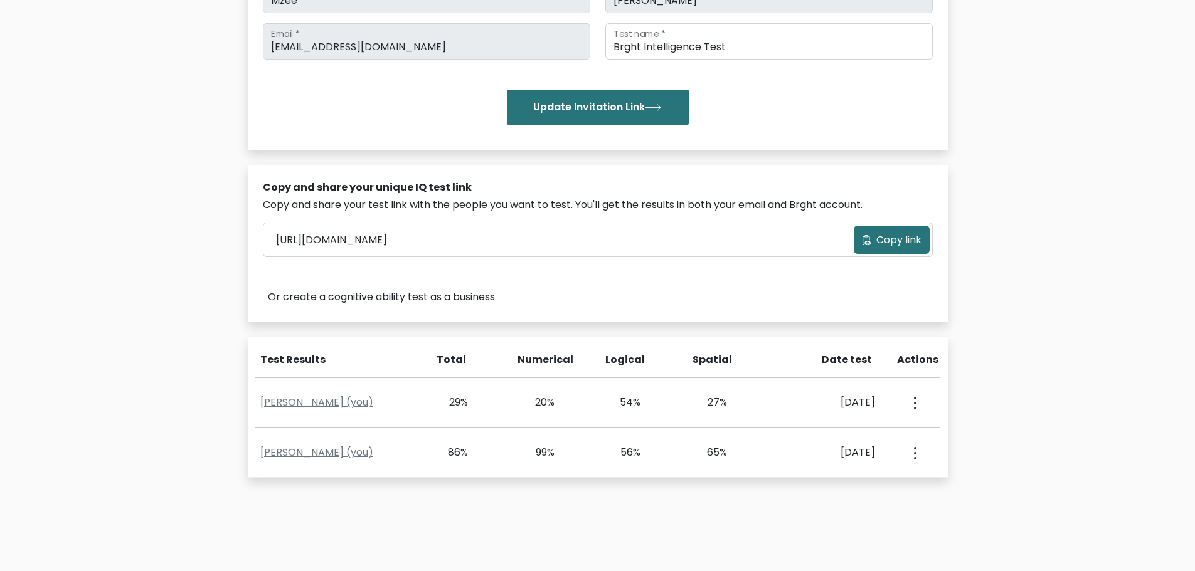
scroll to position [251, 0]
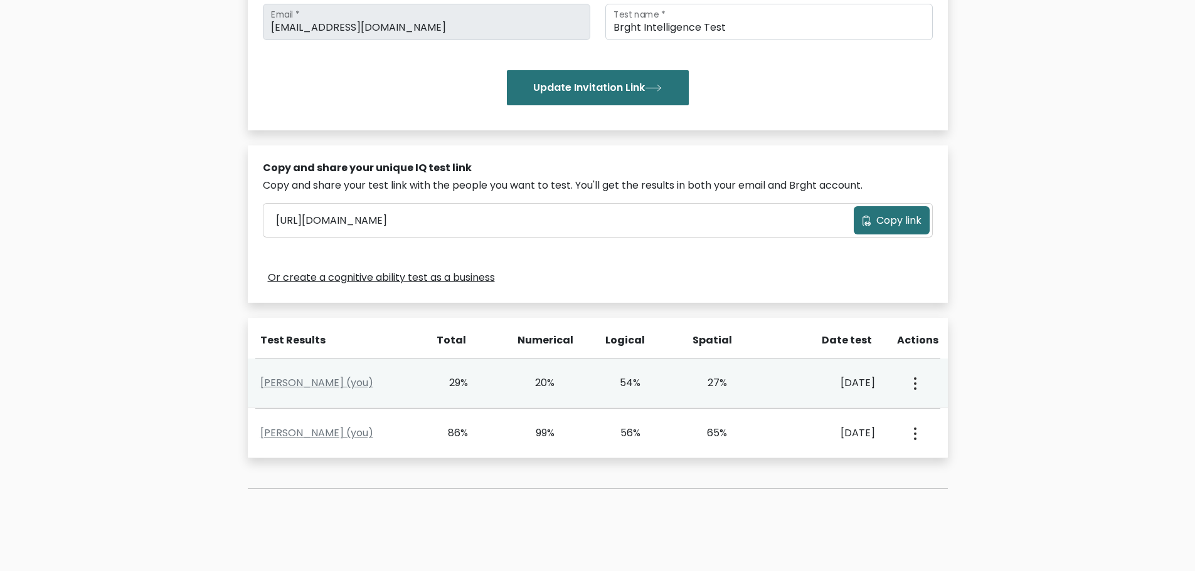
click at [916, 384] on circle "button" at bounding box center [915, 384] width 3 height 3
click at [947, 421] on link "View Profile" at bounding box center [959, 420] width 99 height 20
